Goal: Transaction & Acquisition: Purchase product/service

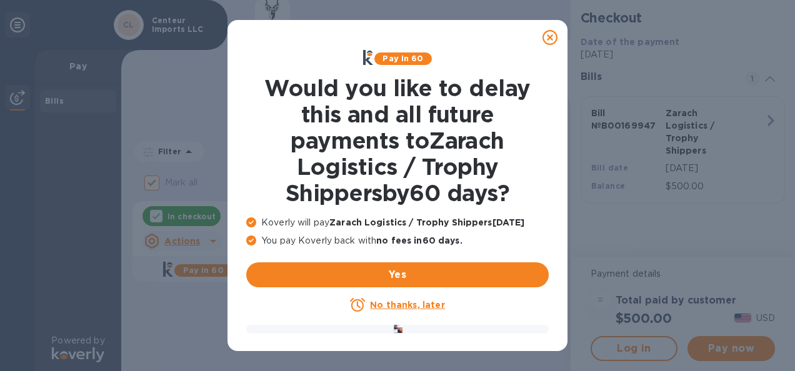
click at [550, 36] on icon at bounding box center [549, 37] width 15 height 15
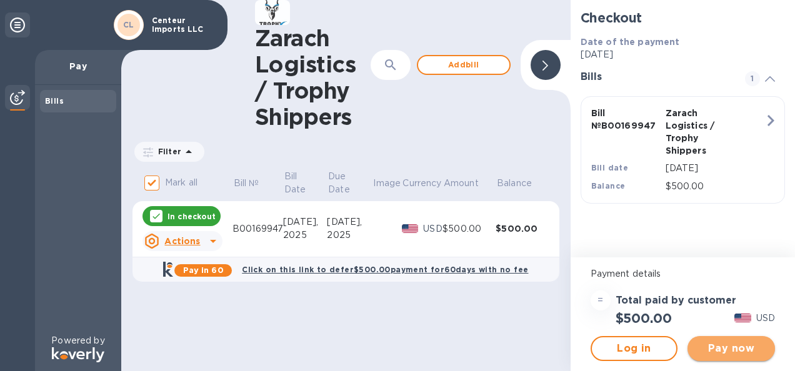
click at [736, 346] on span "Pay now" at bounding box center [730, 348] width 67 height 15
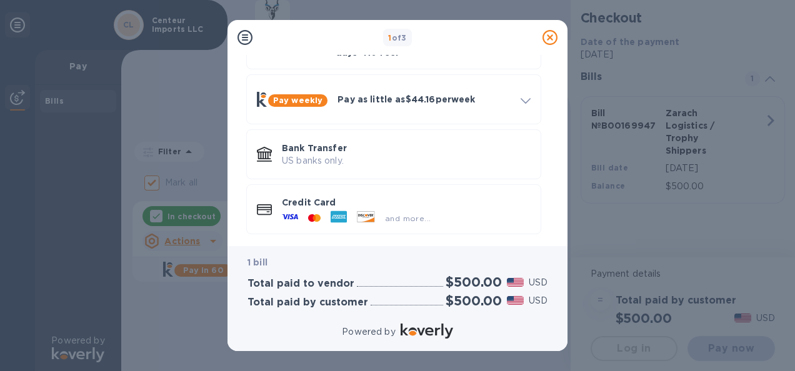
scroll to position [105, 0]
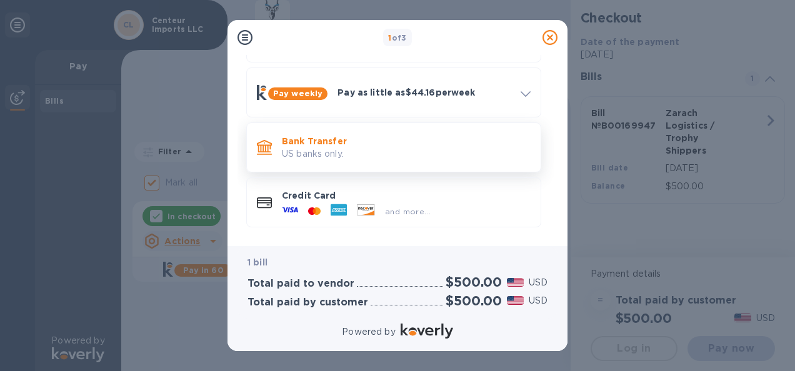
click at [349, 147] on p "US banks only." at bounding box center [406, 153] width 249 height 13
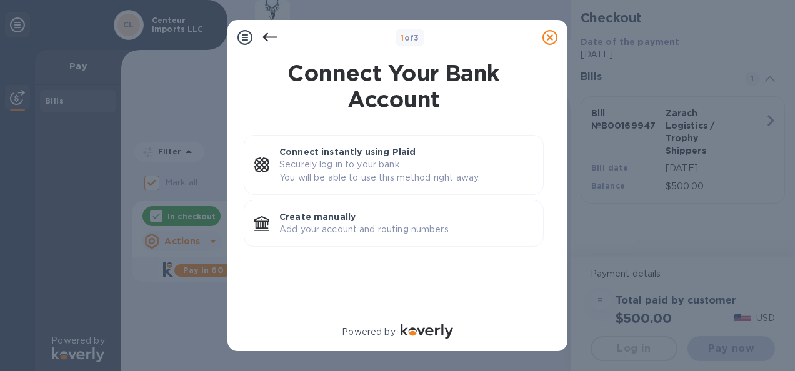
scroll to position [0, 0]
click at [315, 215] on p "Create manually" at bounding box center [406, 217] width 254 height 12
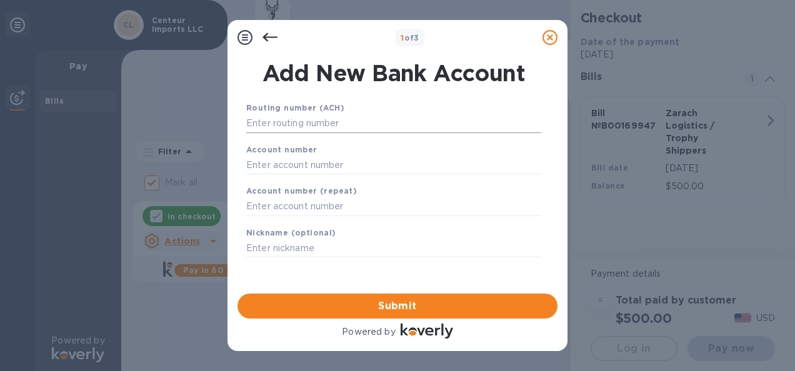
click at [307, 120] on input "text" at bounding box center [393, 123] width 295 height 19
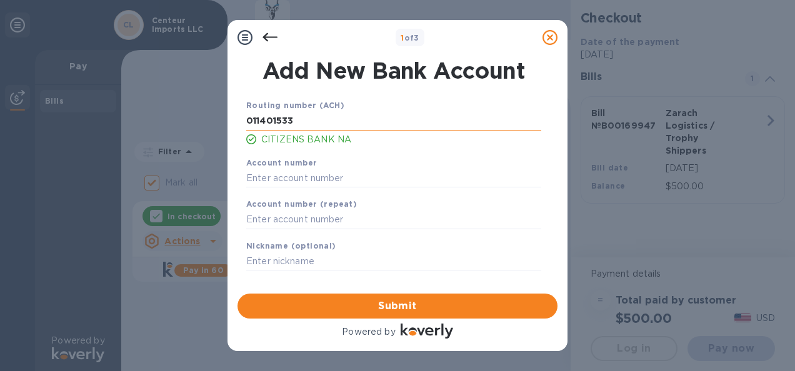
type input "011401533"
type input "3312726109"
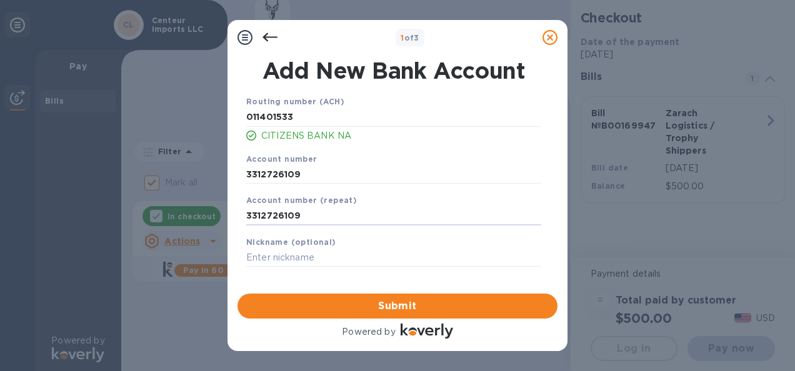
scroll to position [5, 0]
type input "3312726109"
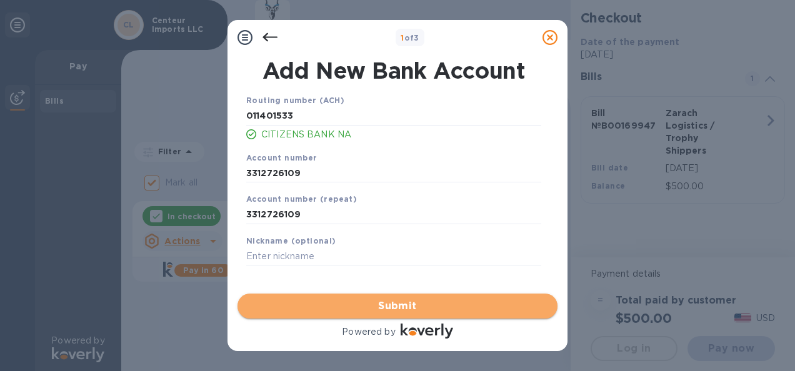
click at [400, 306] on span "Submit" at bounding box center [397, 306] width 300 height 15
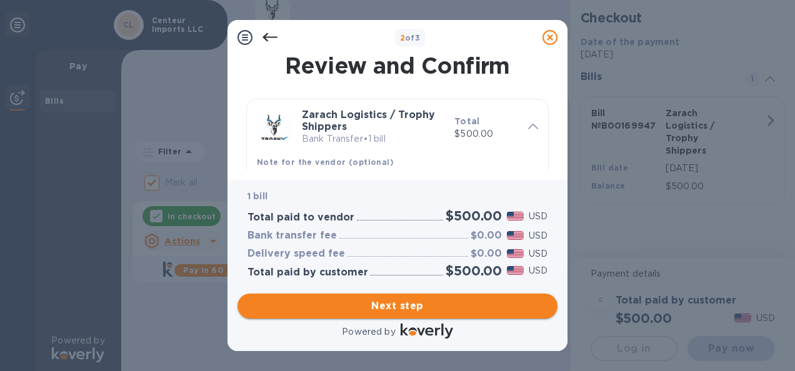
click at [395, 306] on span "Next step" at bounding box center [397, 306] width 300 height 15
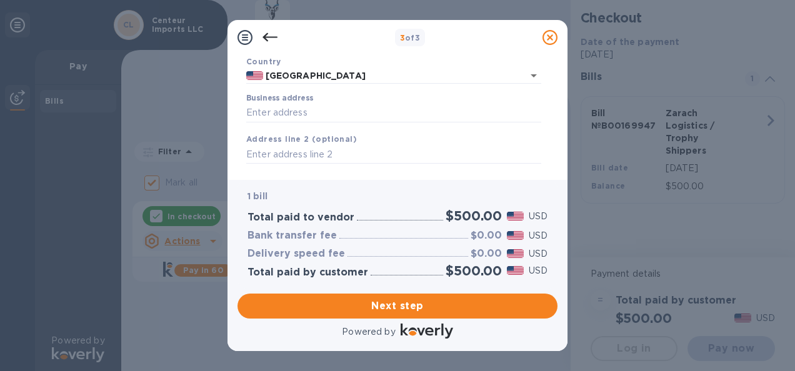
scroll to position [95, 0]
click at [331, 117] on input "Business address" at bounding box center [393, 109] width 295 height 19
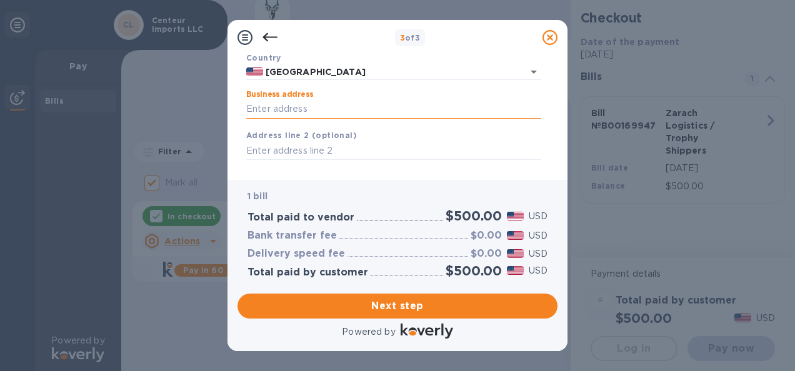
type input "11 [PERSON_NAME]"
type input "Alstead"
type input "NH"
type input "03602"
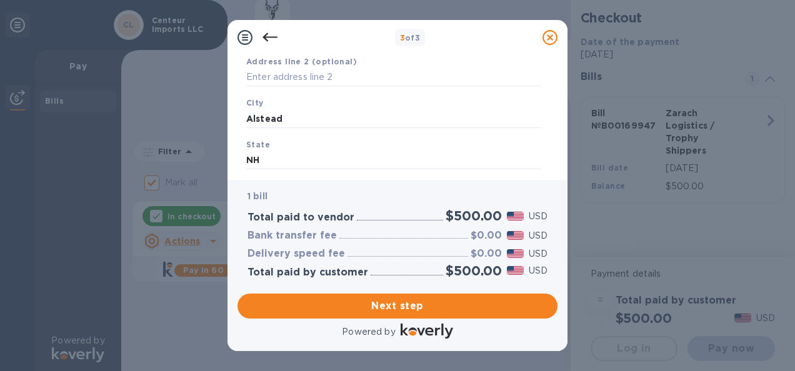
scroll to position [240, 0]
click at [407, 311] on span "Next step" at bounding box center [397, 306] width 300 height 15
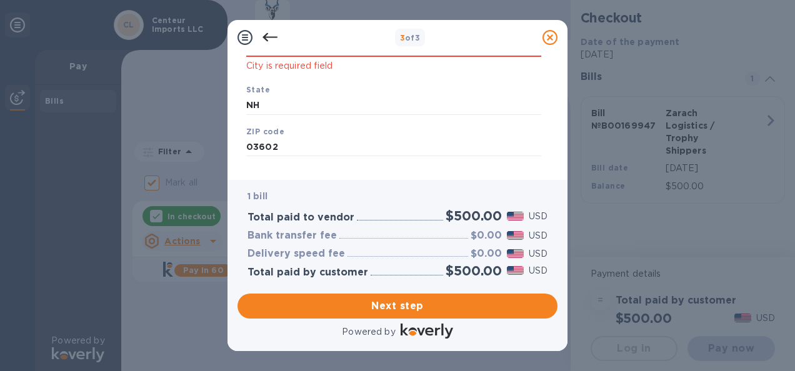
scroll to position [177, 0]
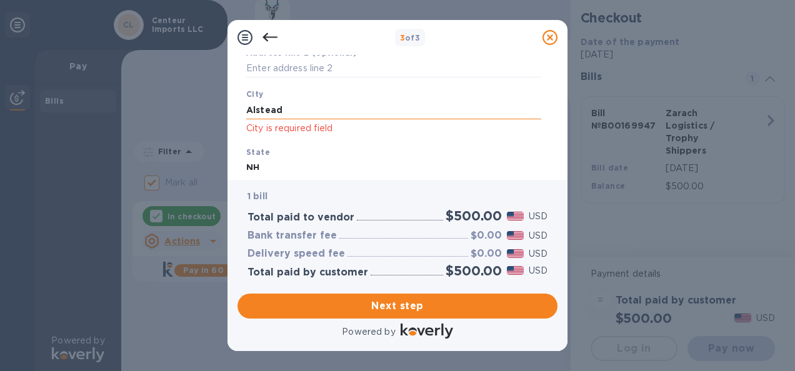
click at [297, 114] on input "Alstead" at bounding box center [393, 110] width 295 height 19
type input "Alstead"
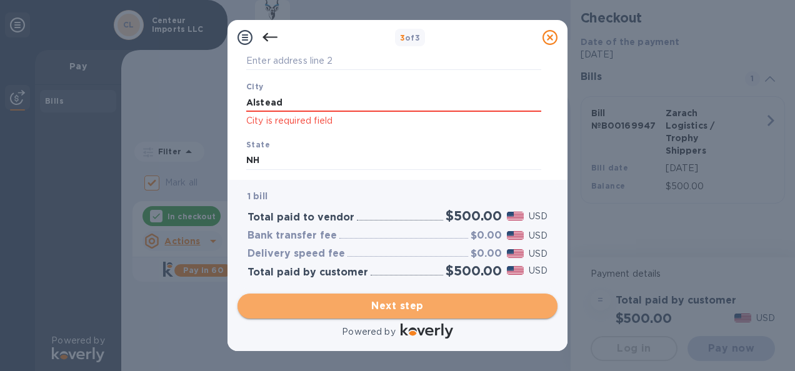
click at [416, 309] on span "Next step" at bounding box center [397, 306] width 300 height 15
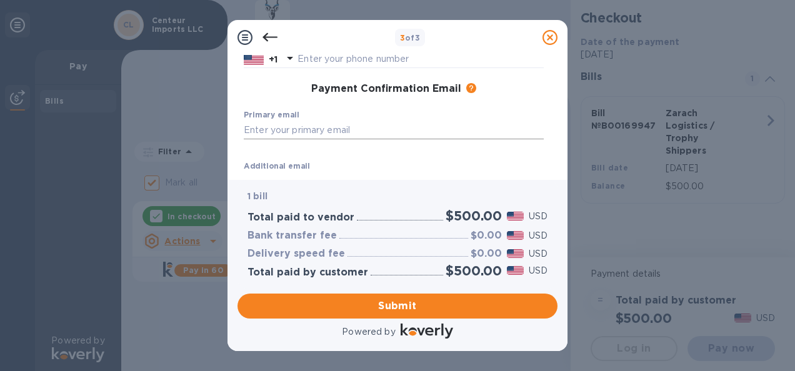
click at [317, 132] on input "text" at bounding box center [394, 130] width 300 height 19
type input "[EMAIL_ADDRESS][DOMAIN_NAME]"
type input "[PERSON_NAME]"
type input "Green"
type input "6034995808"
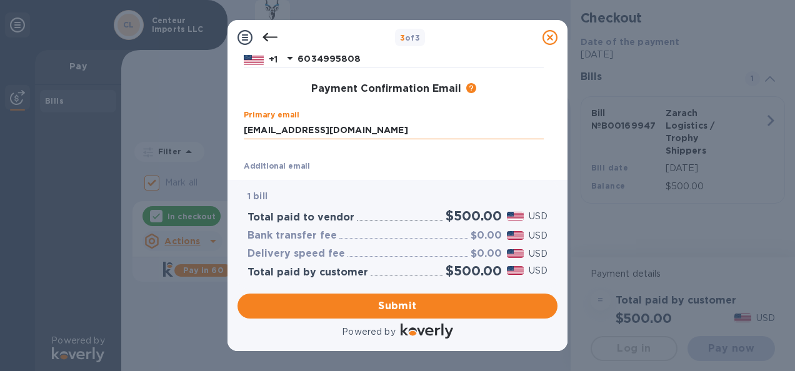
type input "[EMAIL_ADDRESS][DOMAIN_NAME]"
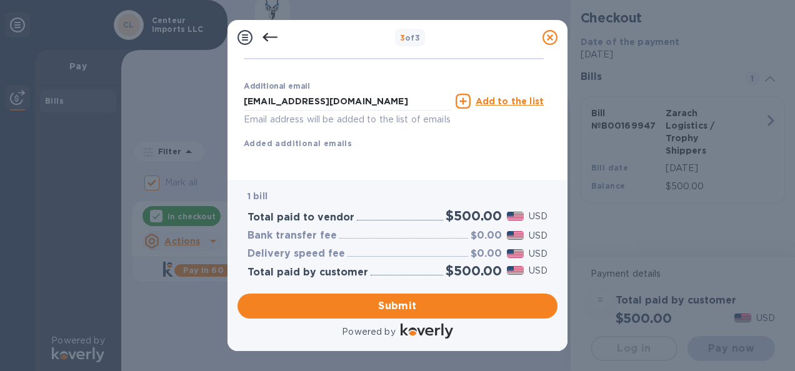
scroll to position [279, 0]
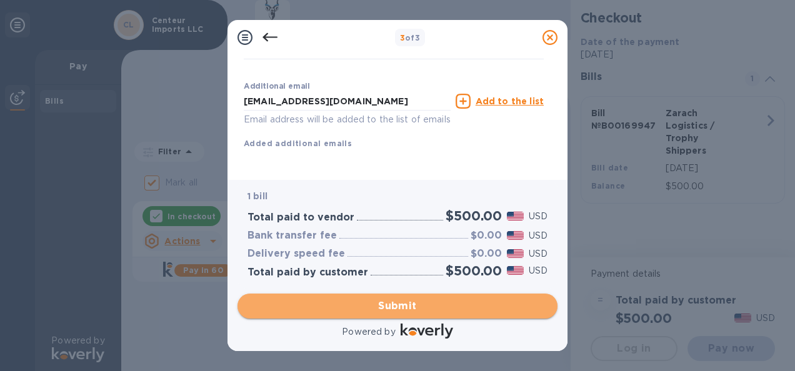
click at [391, 311] on span "Submit" at bounding box center [397, 306] width 300 height 15
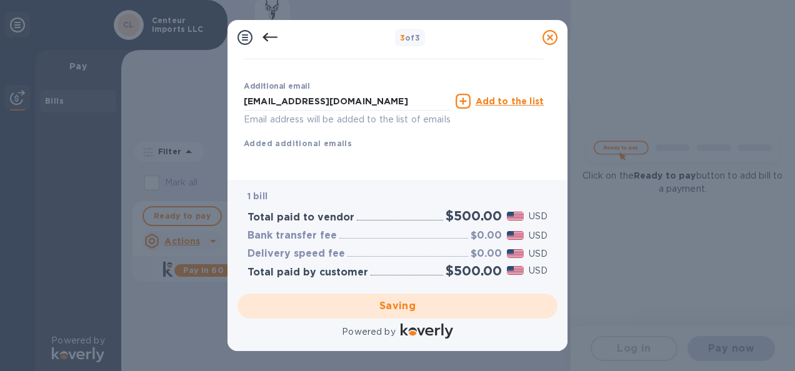
checkbox input "false"
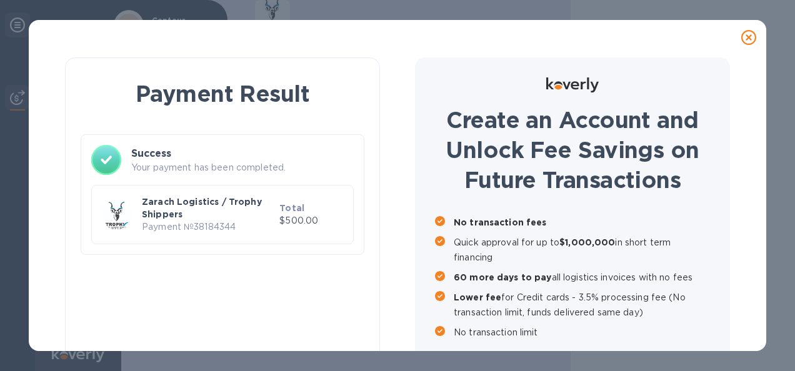
scroll to position [51, 0]
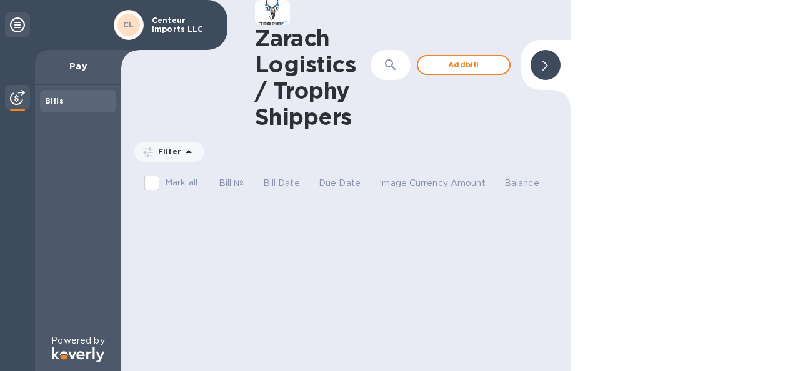
click at [131, 19] on span "CL" at bounding box center [128, 25] width 11 height 12
